Goal: Complete application form

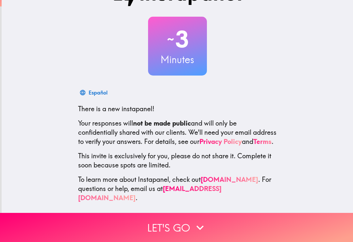
scroll to position [25, 0]
click at [169, 227] on button "Let's go" at bounding box center [176, 227] width 353 height 29
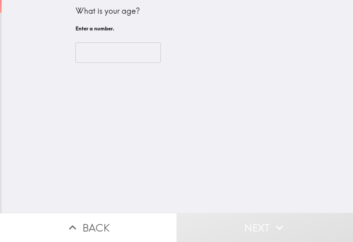
click at [89, 52] on input "number" at bounding box center [117, 52] width 85 height 20
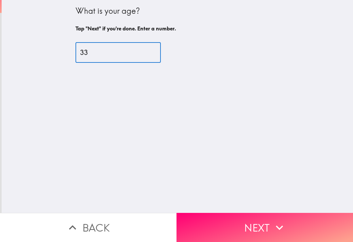
type input "33"
click at [80, 85] on div "What is your age? Tap "Next" if you're done. Enter a number. 33 ​" at bounding box center [177, 106] width 351 height 213
click at [217, 223] on button "Next" at bounding box center [264, 227] width 176 height 29
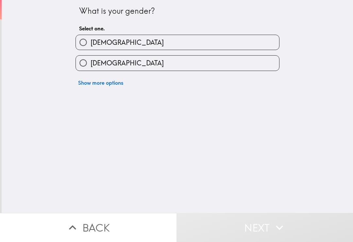
click at [82, 60] on input "[DEMOGRAPHIC_DATA]" at bounding box center [83, 63] width 15 height 15
radio input "true"
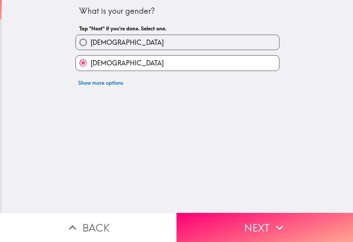
click at [231, 222] on button "Next" at bounding box center [264, 227] width 176 height 29
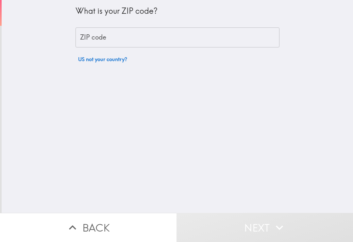
click at [92, 40] on div "ZIP code ZIP code" at bounding box center [177, 37] width 204 height 20
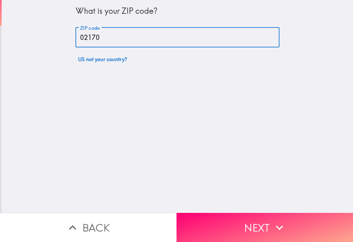
type input "02170"
click at [217, 224] on button "Next" at bounding box center [264, 227] width 176 height 29
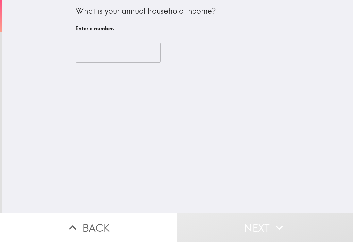
click at [87, 49] on input "number" at bounding box center [117, 52] width 85 height 20
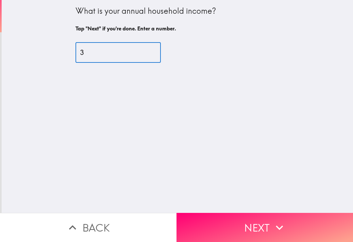
type input "3"
click at [53, 72] on div "What is your annual household income? Tap "Next" if you're done. Enter a number…" at bounding box center [177, 106] width 351 height 213
click at [226, 225] on button "Next" at bounding box center [264, 227] width 176 height 29
